Goal: Transaction & Acquisition: Book appointment/travel/reservation

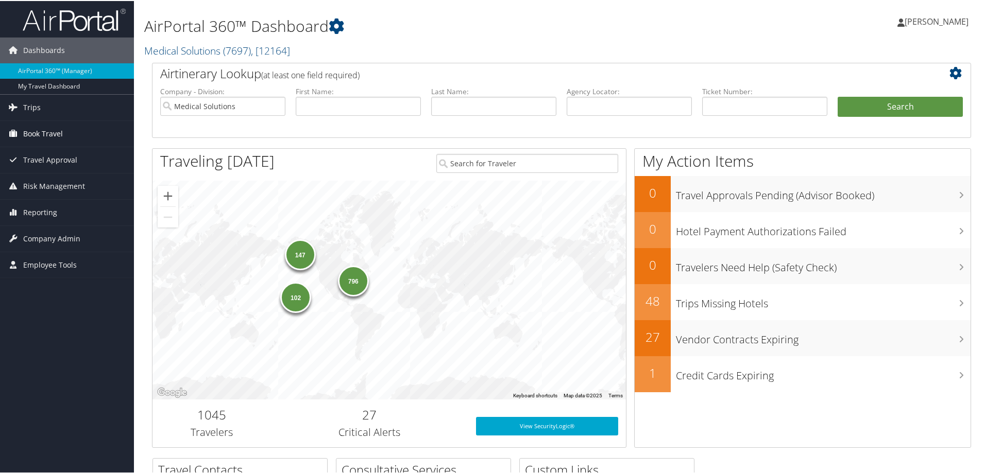
click at [30, 136] on span "Book Travel" at bounding box center [43, 133] width 40 height 26
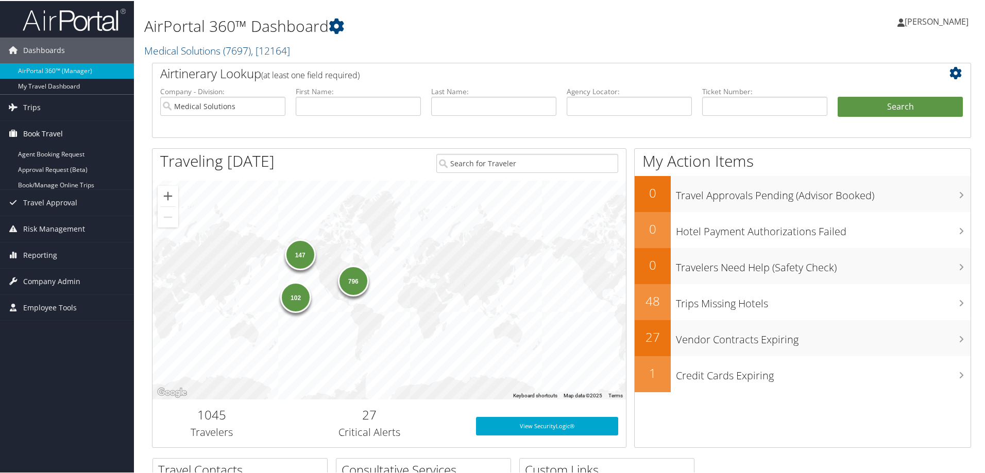
click at [30, 136] on span "Book Travel" at bounding box center [43, 133] width 40 height 26
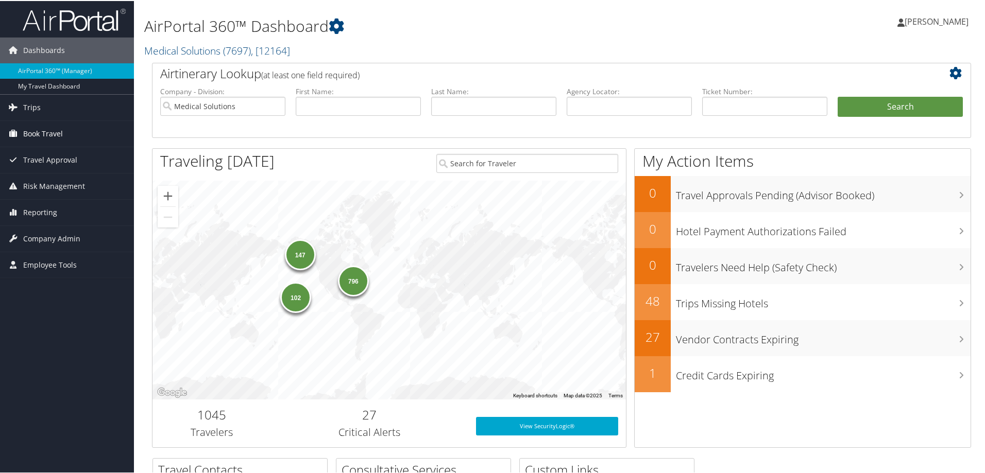
click at [31, 136] on span "Book Travel" at bounding box center [43, 133] width 40 height 26
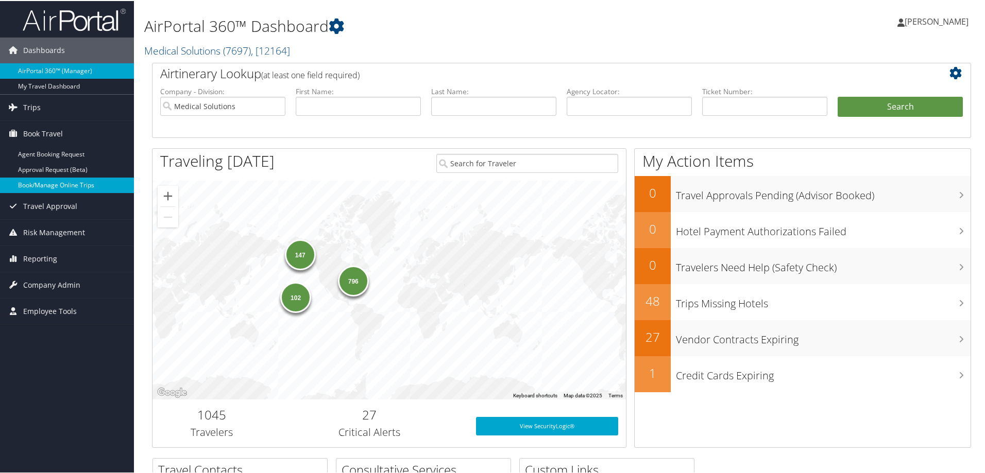
click at [70, 184] on link "Book/Manage Online Trips" at bounding box center [67, 184] width 134 height 15
